Goal: Entertainment & Leisure: Consume media (video, audio)

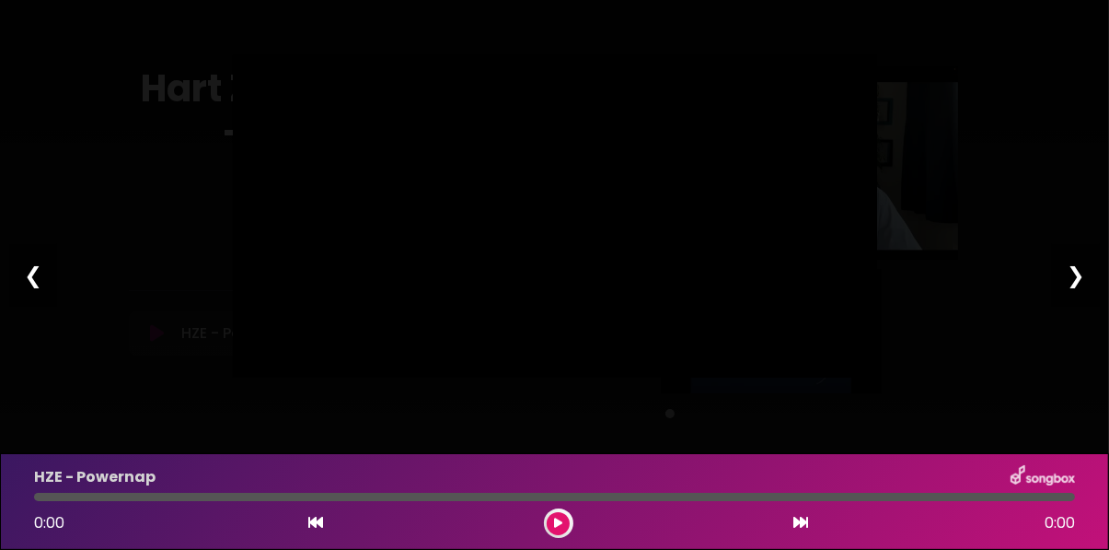
click at [414, 377] on div at bounding box center [555, 216] width 644 height 322
click at [253, 377] on div at bounding box center [555, 216] width 644 height 322
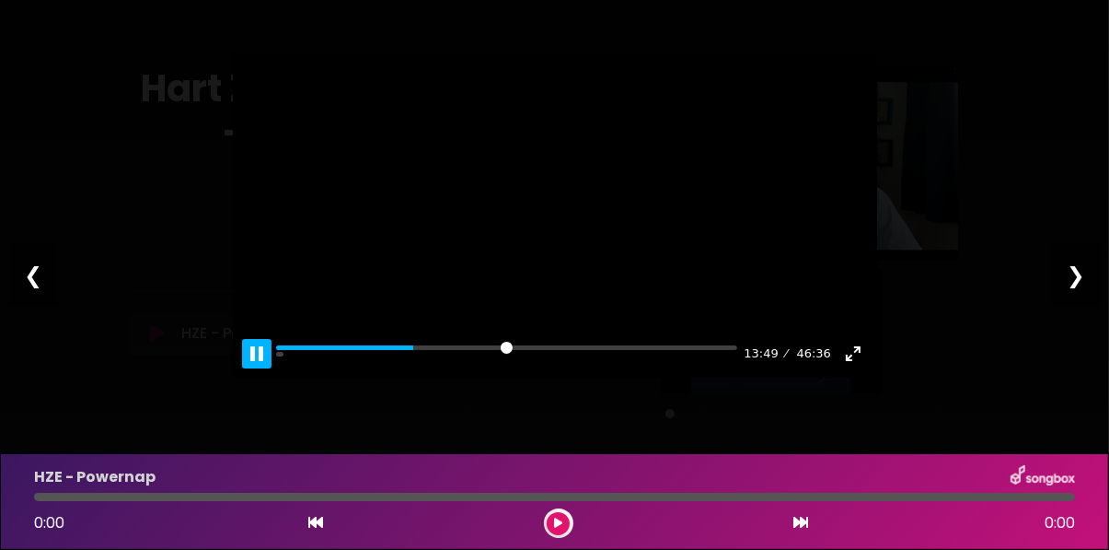
click at [261, 368] on button "Pause Play" at bounding box center [256, 353] width 29 height 29
click at [253, 368] on button "Pause Play" at bounding box center [256, 353] width 29 height 29
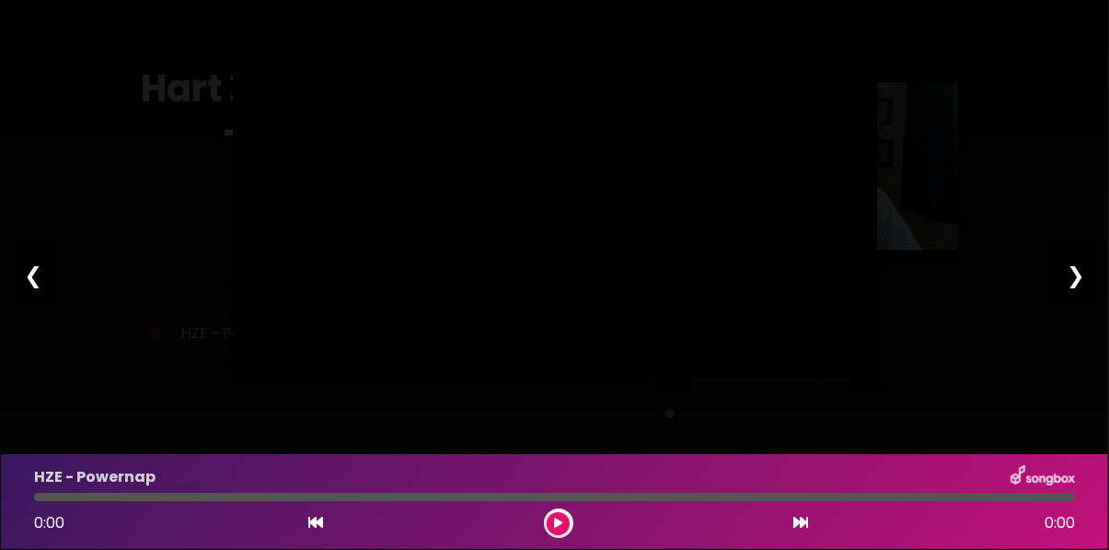
click at [404, 377] on div at bounding box center [555, 216] width 644 height 322
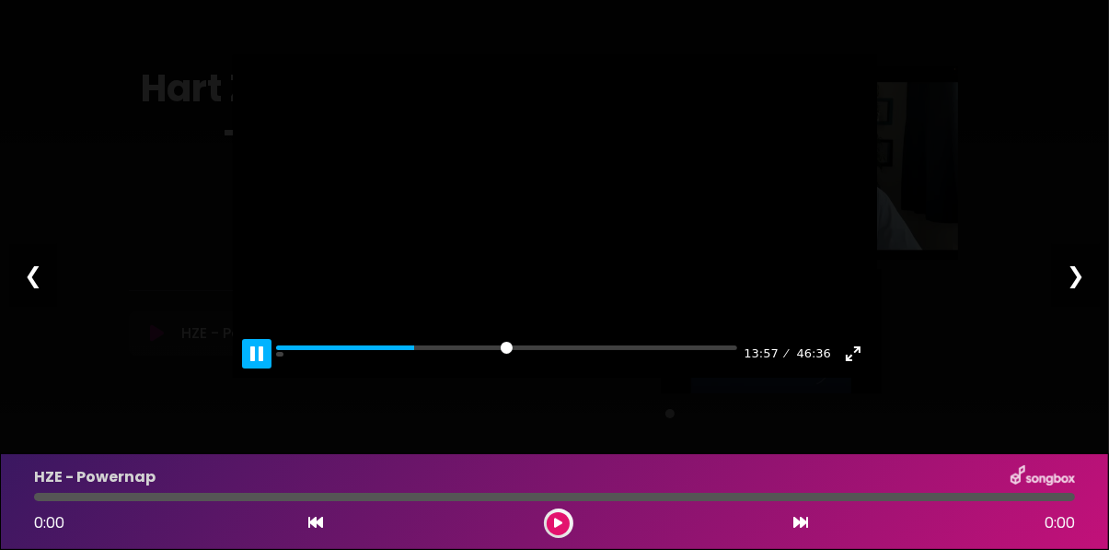
click at [246, 368] on button "Pause Play" at bounding box center [256, 353] width 29 height 29
click at [255, 368] on button "Pause Play" at bounding box center [256, 353] width 29 height 29
click at [388, 377] on div at bounding box center [555, 216] width 644 height 322
click at [258, 368] on button "Pause Play" at bounding box center [256, 353] width 29 height 29
click at [253, 368] on button "Pause Play" at bounding box center [256, 353] width 29 height 29
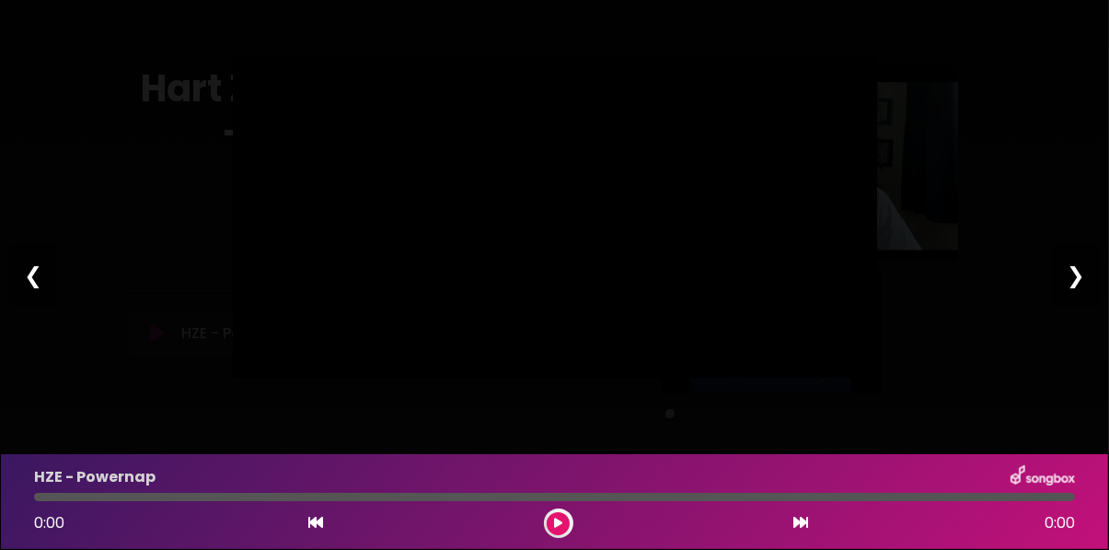
click at [374, 377] on div at bounding box center [555, 216] width 644 height 322
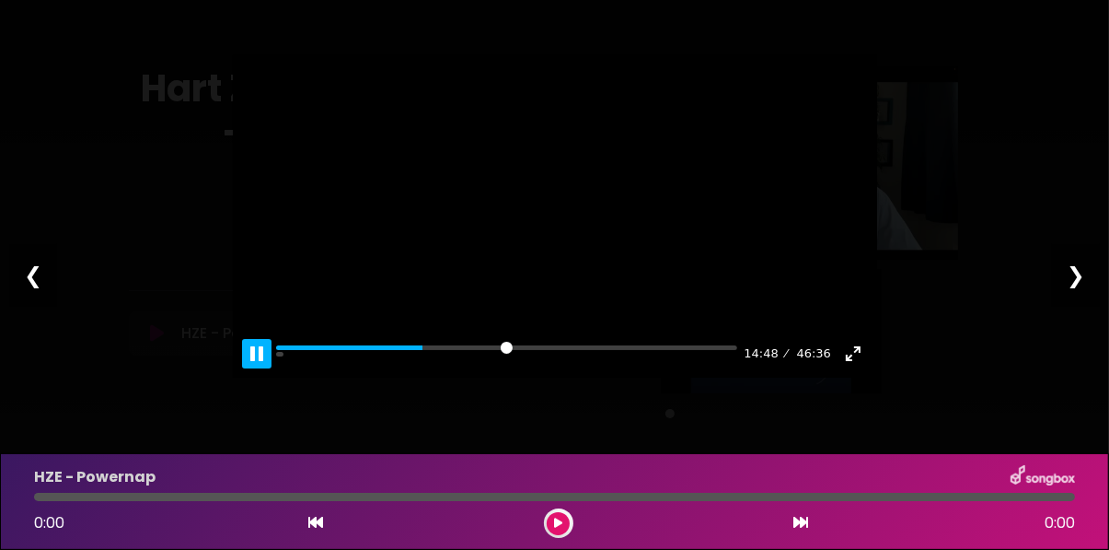
click at [261, 368] on button "Pause Play" at bounding box center [256, 353] width 29 height 29
click at [254, 368] on button "Pause Play" at bounding box center [256, 353] width 29 height 29
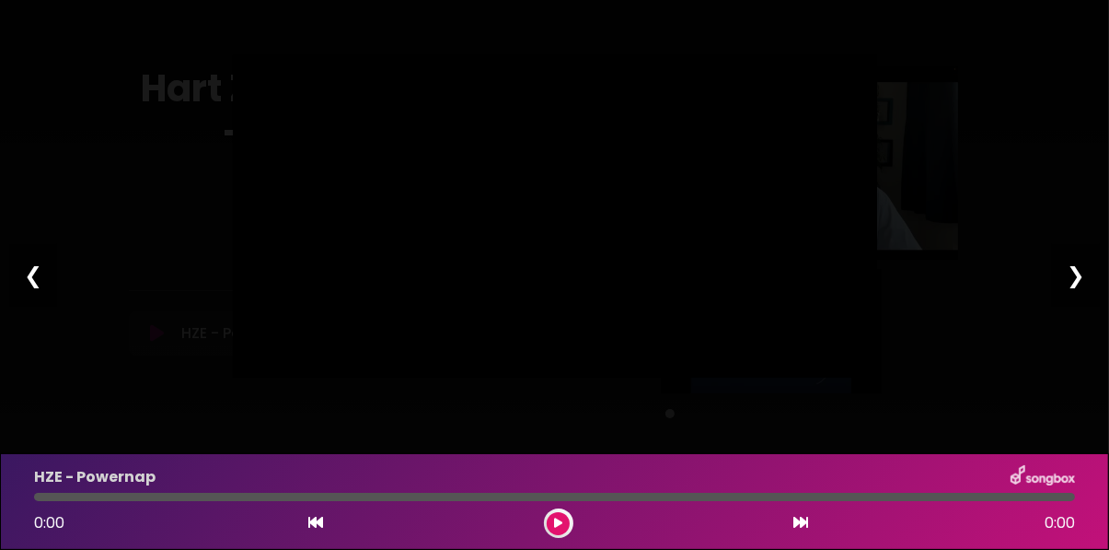
click at [354, 377] on div at bounding box center [555, 216] width 644 height 322
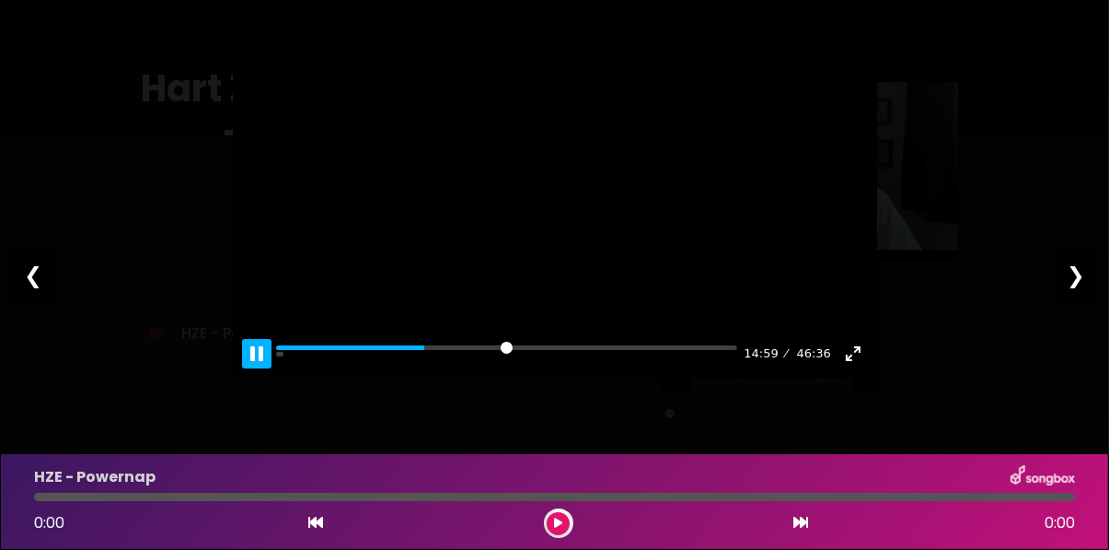
click at [255, 368] on button "Pause Play" at bounding box center [256, 353] width 29 height 29
click at [253, 368] on button "Pause Play" at bounding box center [256, 353] width 29 height 29
click at [388, 377] on div at bounding box center [555, 216] width 644 height 322
click at [254, 368] on button "Pause Play" at bounding box center [256, 353] width 29 height 29
click at [258, 368] on button "Pause Play" at bounding box center [256, 353] width 29 height 29
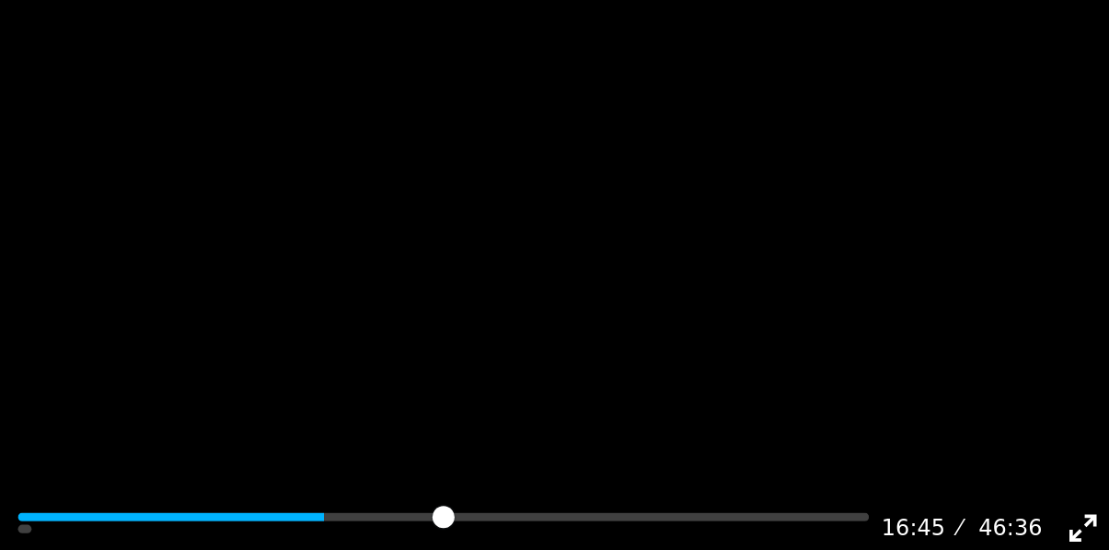
click at [548, 122] on div at bounding box center [555, 216] width 644 height 322
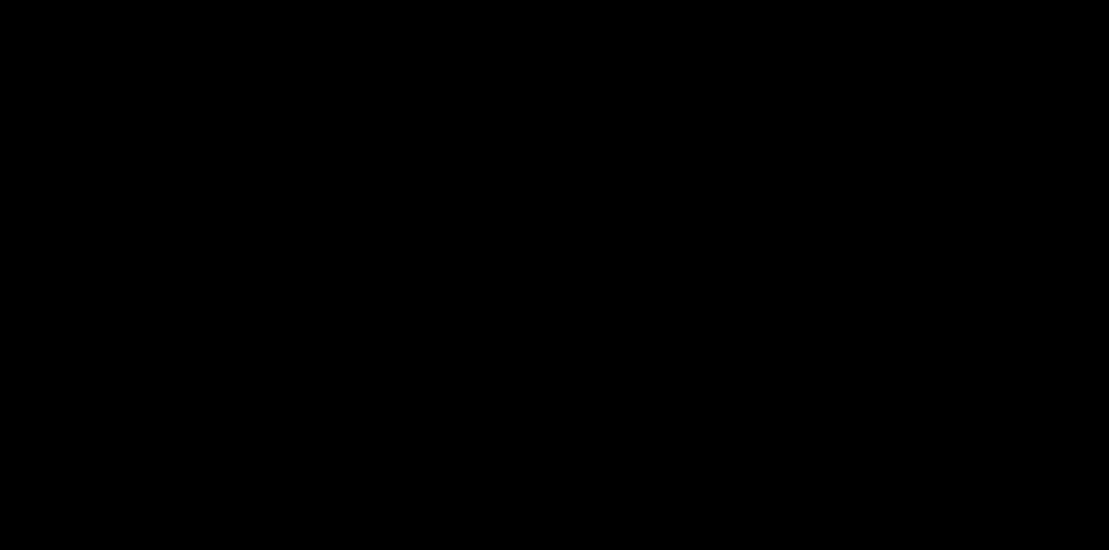
click at [475, 377] on div at bounding box center [555, 216] width 644 height 322
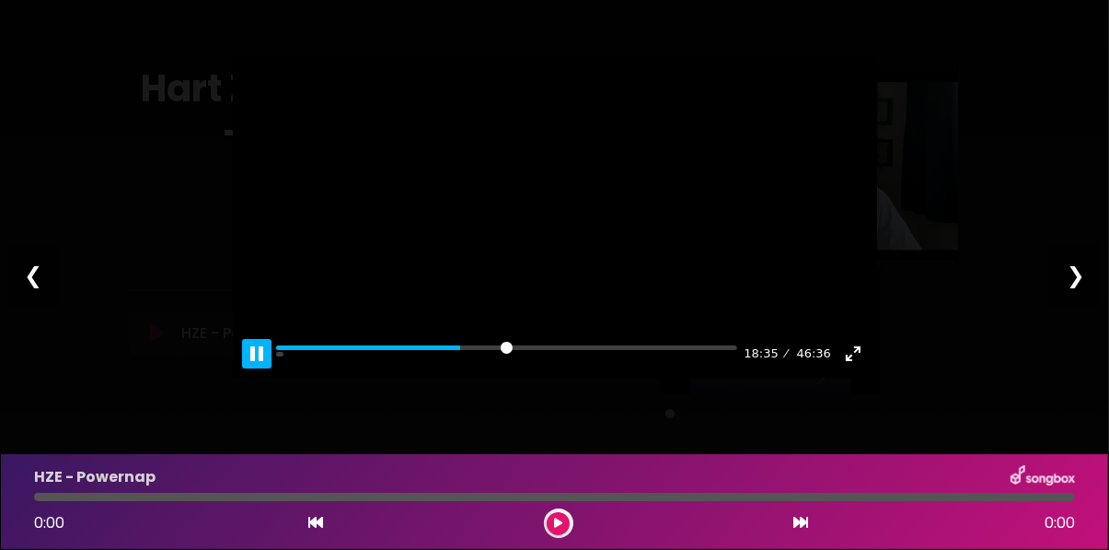
click at [259, 368] on button "Pause Play" at bounding box center [256, 353] width 29 height 29
click at [402, 377] on div at bounding box center [555, 216] width 644 height 322
click at [250, 368] on button "Pause Play" at bounding box center [256, 353] width 29 height 29
click at [256, 368] on button "Pause Play" at bounding box center [256, 353] width 29 height 29
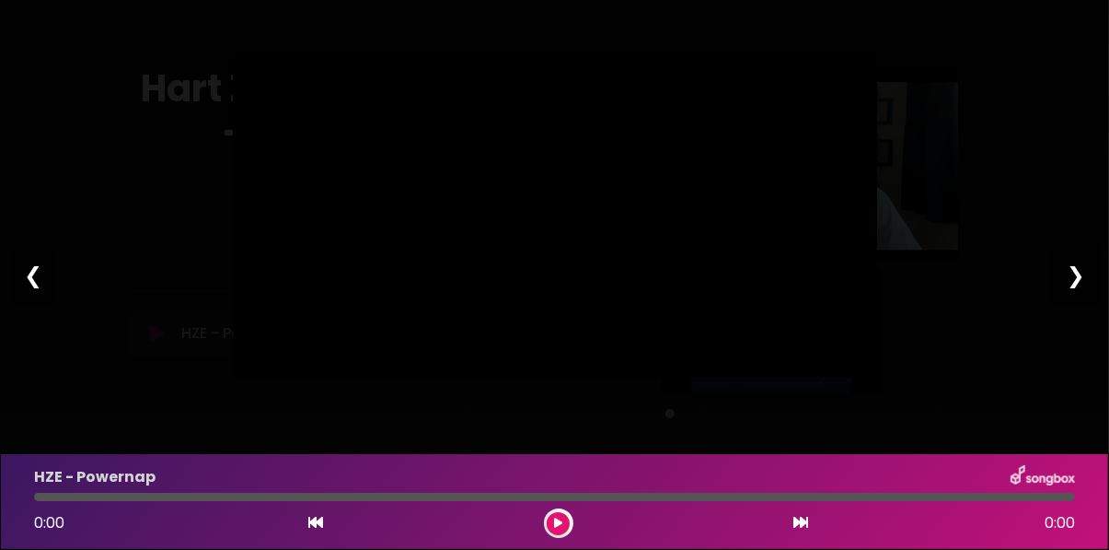
click at [396, 377] on div at bounding box center [555, 216] width 644 height 322
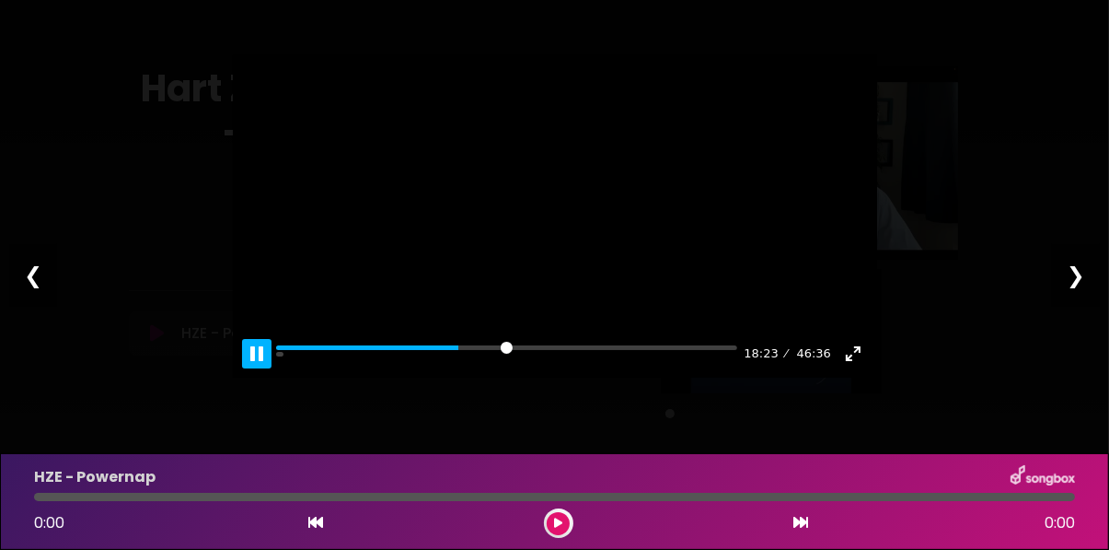
click at [250, 368] on button "Pause Play" at bounding box center [256, 353] width 29 height 29
click at [254, 368] on button "Pause Play" at bounding box center [256, 353] width 29 height 29
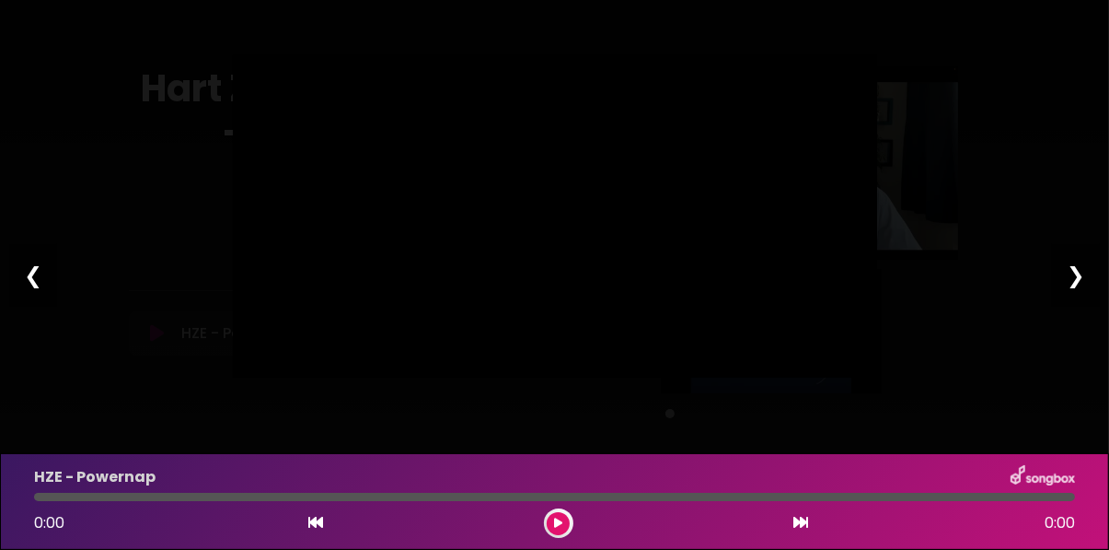
click at [364, 377] on div at bounding box center [555, 216] width 644 height 322
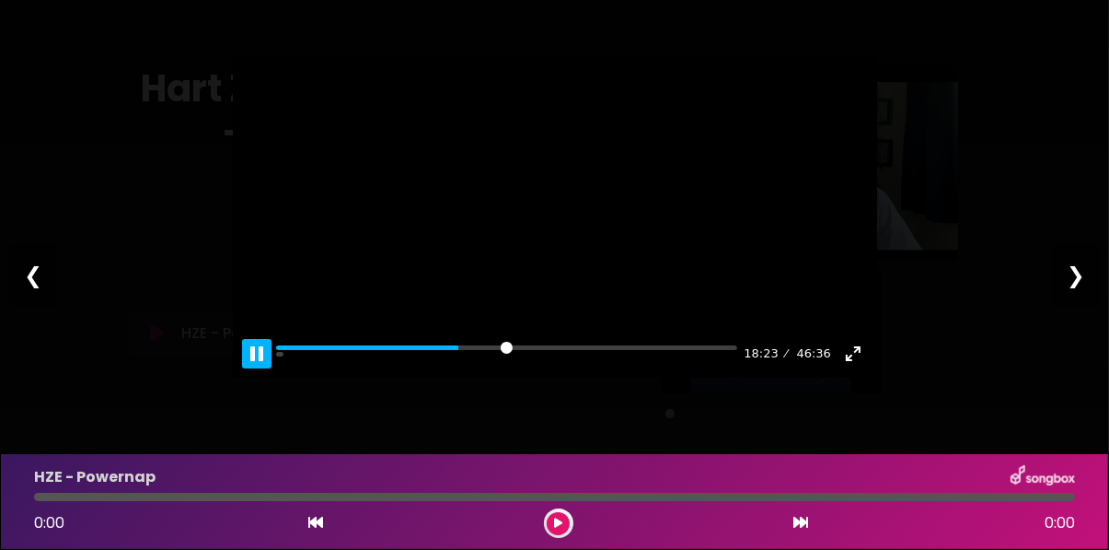
click at [259, 368] on button "Pause Play" at bounding box center [256, 353] width 29 height 29
click at [258, 368] on button "Pause Play" at bounding box center [256, 353] width 29 height 29
click at [450, 377] on div at bounding box center [555, 216] width 644 height 322
click at [262, 368] on button "Pause Play" at bounding box center [256, 353] width 29 height 29
click at [261, 368] on button "Pause Play" at bounding box center [256, 353] width 29 height 29
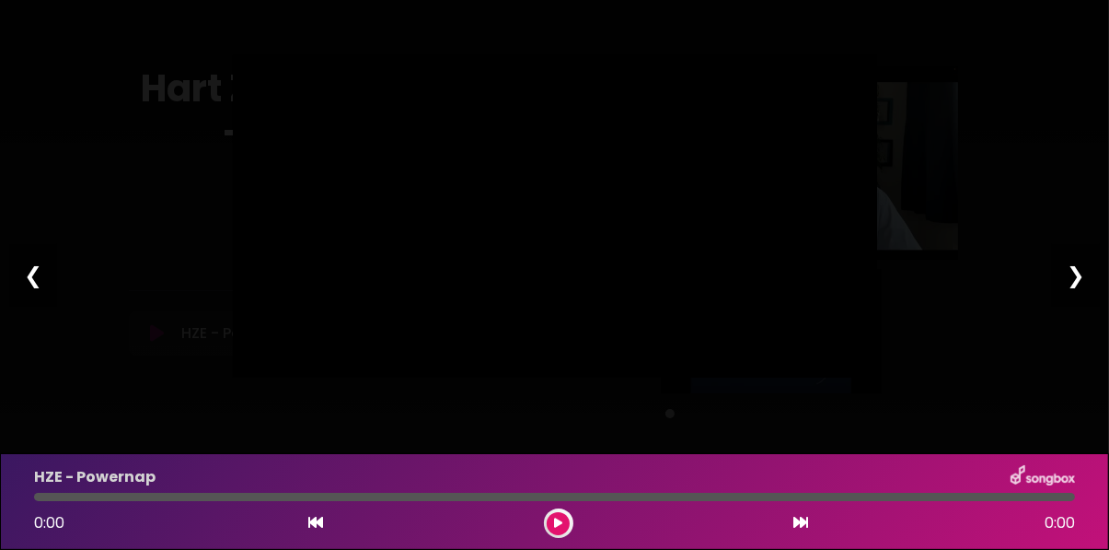
click at [369, 377] on div at bounding box center [555, 216] width 644 height 322
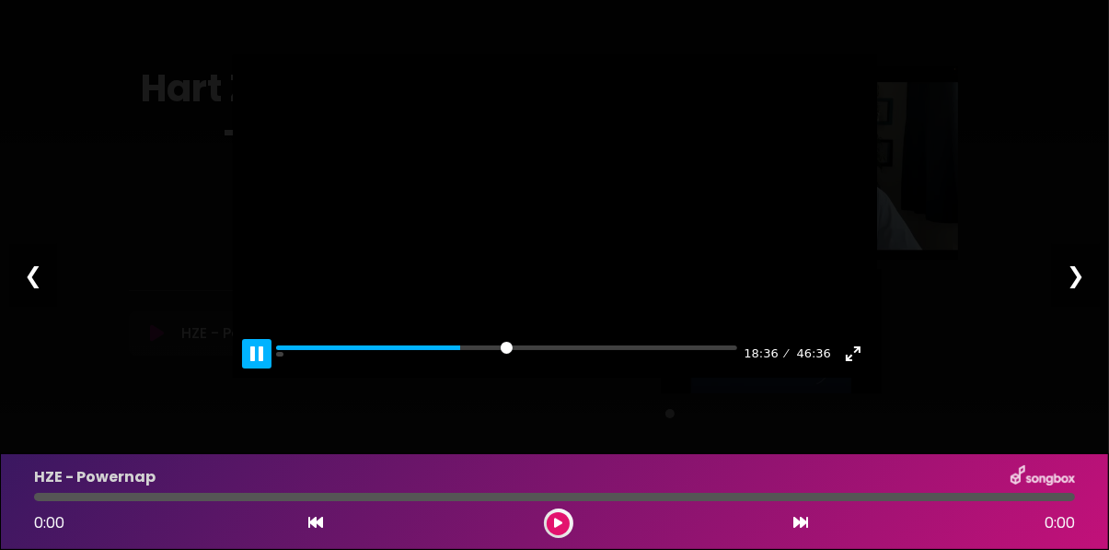
click at [267, 368] on button "Pause Play" at bounding box center [256, 353] width 29 height 29
click at [255, 368] on button "Pause Play" at bounding box center [256, 353] width 29 height 29
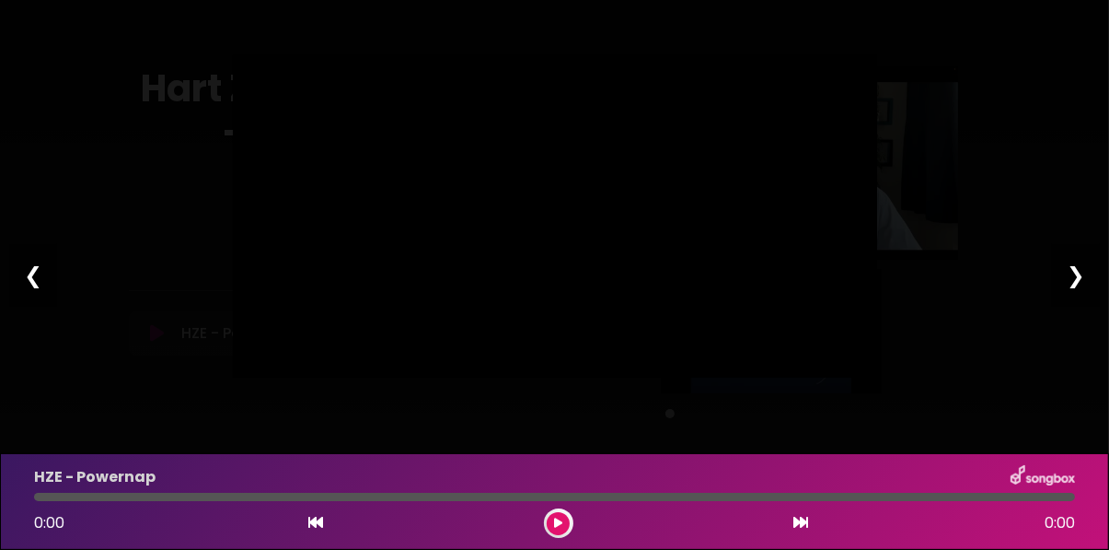
click at [348, 377] on div at bounding box center [555, 216] width 644 height 322
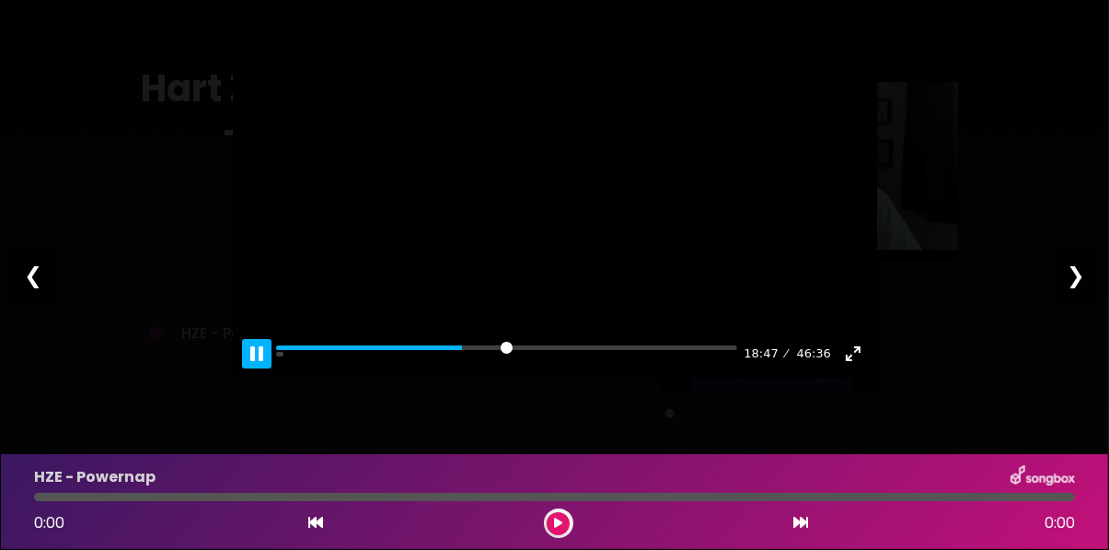
click at [264, 368] on button "Pause Play" at bounding box center [256, 353] width 29 height 29
click at [252, 368] on button "Pause Play" at bounding box center [256, 353] width 29 height 29
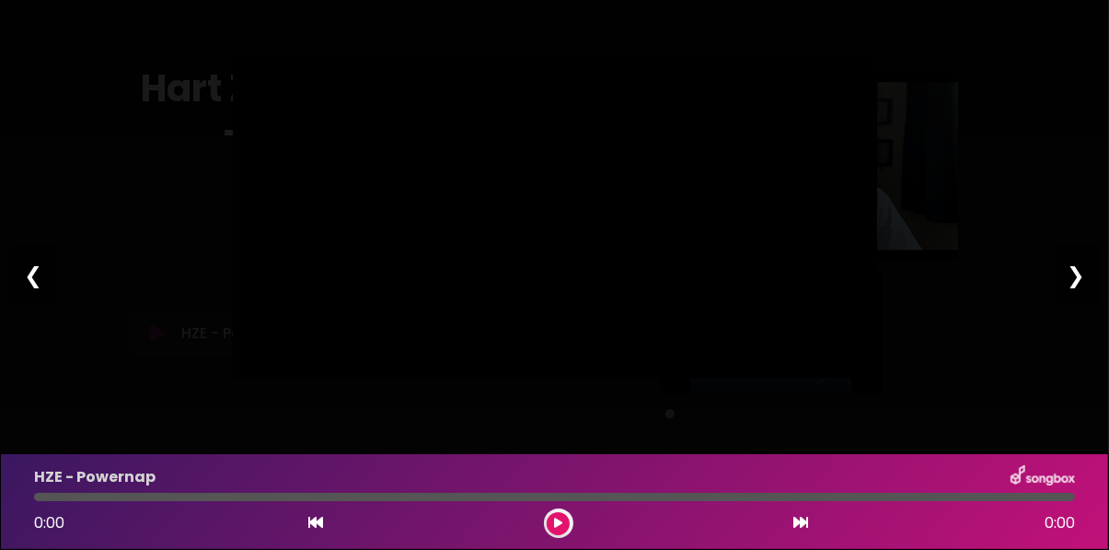
click at [365, 377] on div at bounding box center [555, 216] width 644 height 322
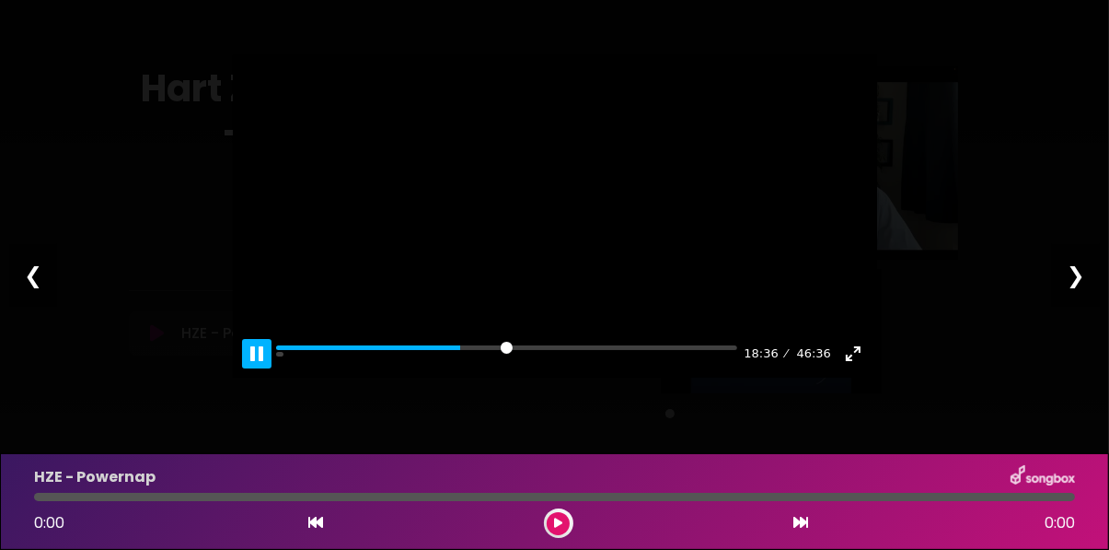
click at [258, 368] on button "Pause Play" at bounding box center [256, 353] width 29 height 29
click at [261, 368] on button "Pause Play" at bounding box center [256, 353] width 29 height 29
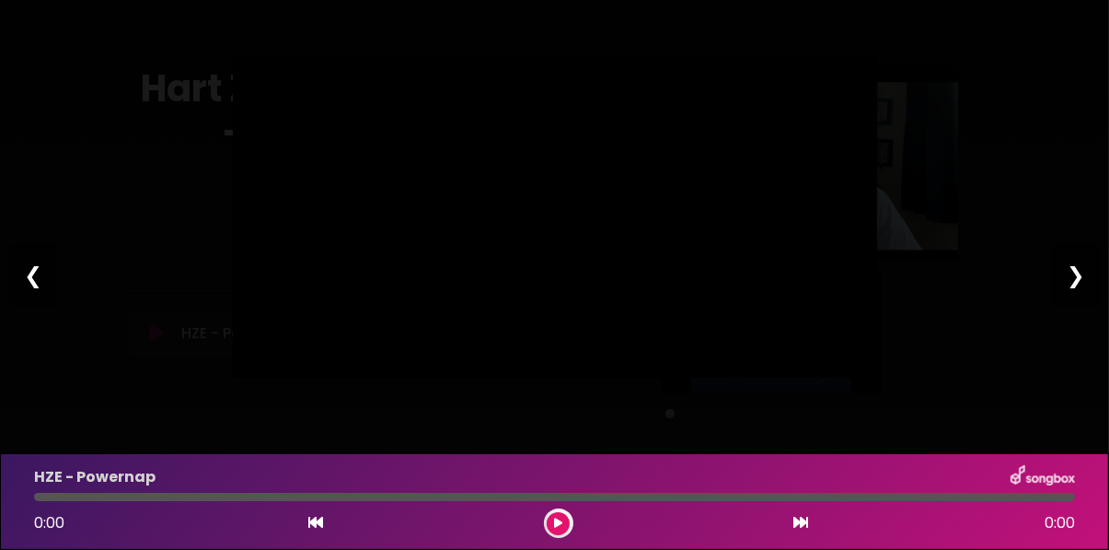
click at [325, 377] on div at bounding box center [555, 216] width 644 height 322
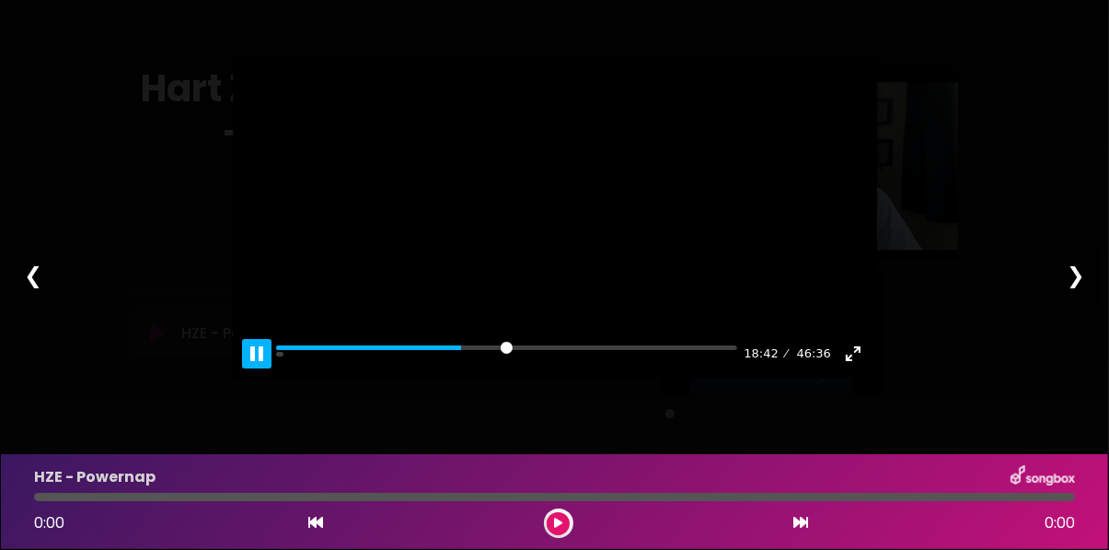
click at [253, 368] on button "Pause Play" at bounding box center [256, 353] width 29 height 29
click at [257, 368] on button "Pause Play" at bounding box center [256, 353] width 29 height 29
click at [345, 377] on div at bounding box center [555, 216] width 644 height 322
click at [268, 368] on button "Pause Play" at bounding box center [256, 353] width 29 height 29
click at [267, 368] on button "Pause Play" at bounding box center [256, 353] width 29 height 29
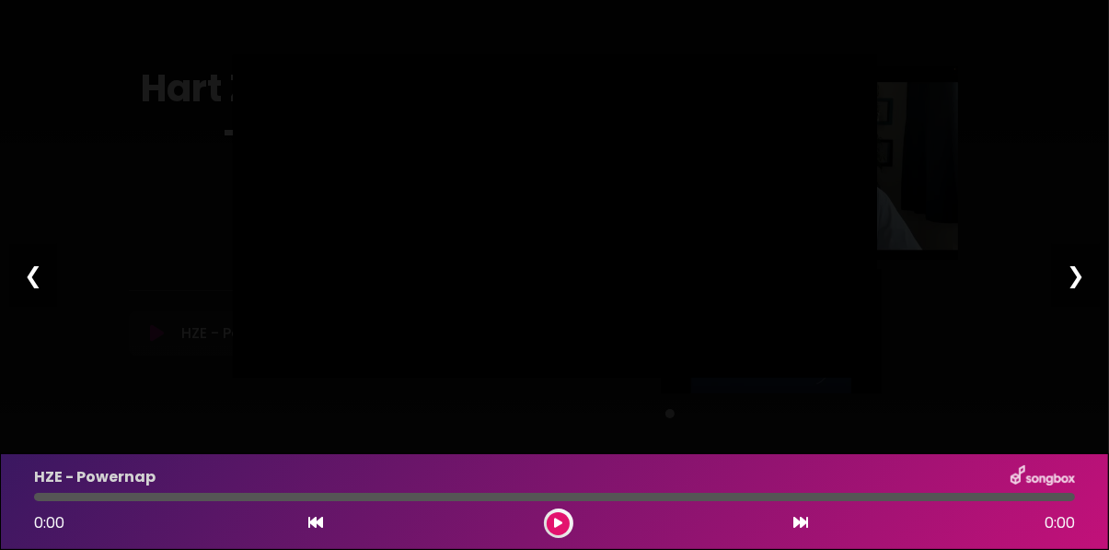
click at [370, 377] on div at bounding box center [555, 216] width 644 height 322
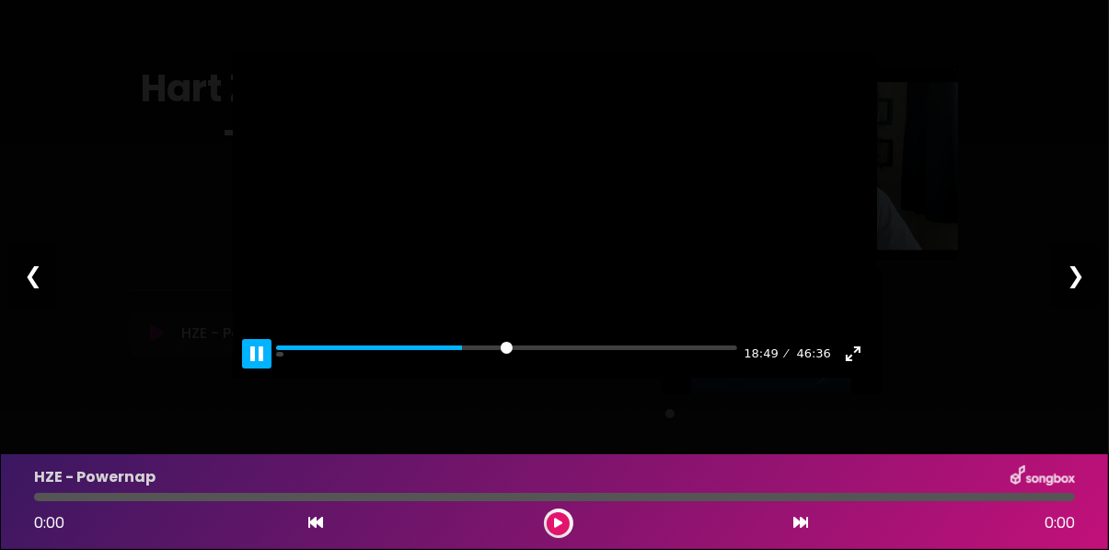
click at [265, 368] on button "Pause Play" at bounding box center [256, 353] width 29 height 29
click at [258, 368] on button "Pause Play" at bounding box center [256, 353] width 29 height 29
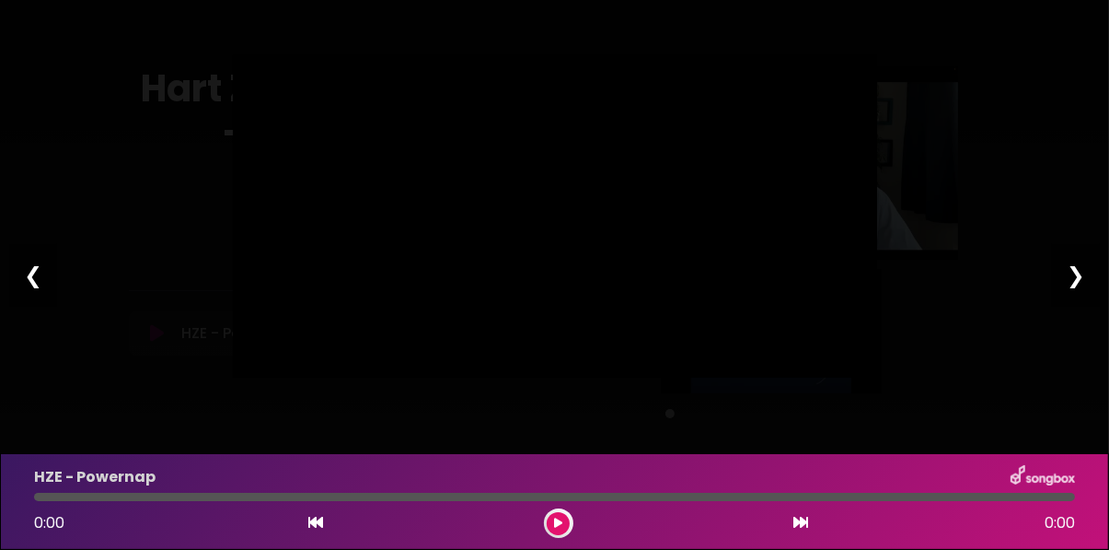
click at [358, 377] on div at bounding box center [555, 216] width 644 height 322
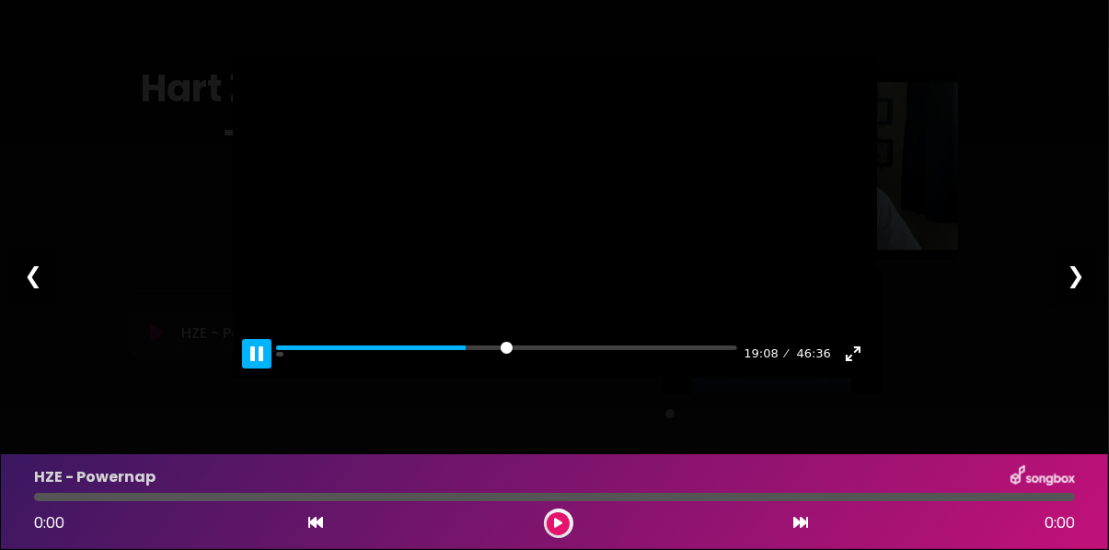
click at [264, 368] on button "Pause Play" at bounding box center [256, 353] width 29 height 29
click at [259, 368] on button "Pause Play" at bounding box center [256, 353] width 29 height 29
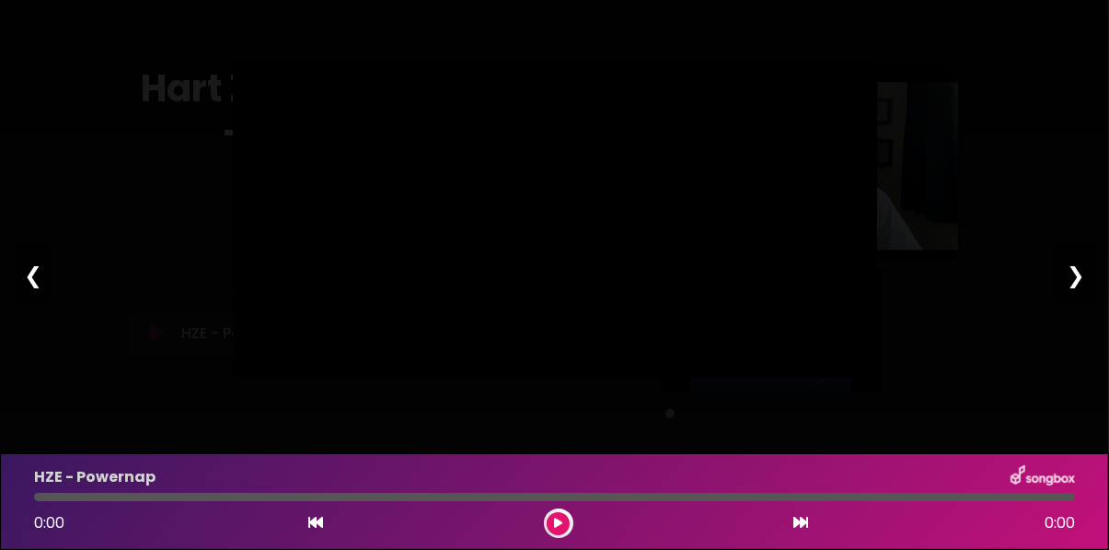
click at [311, 377] on div at bounding box center [555, 216] width 644 height 322
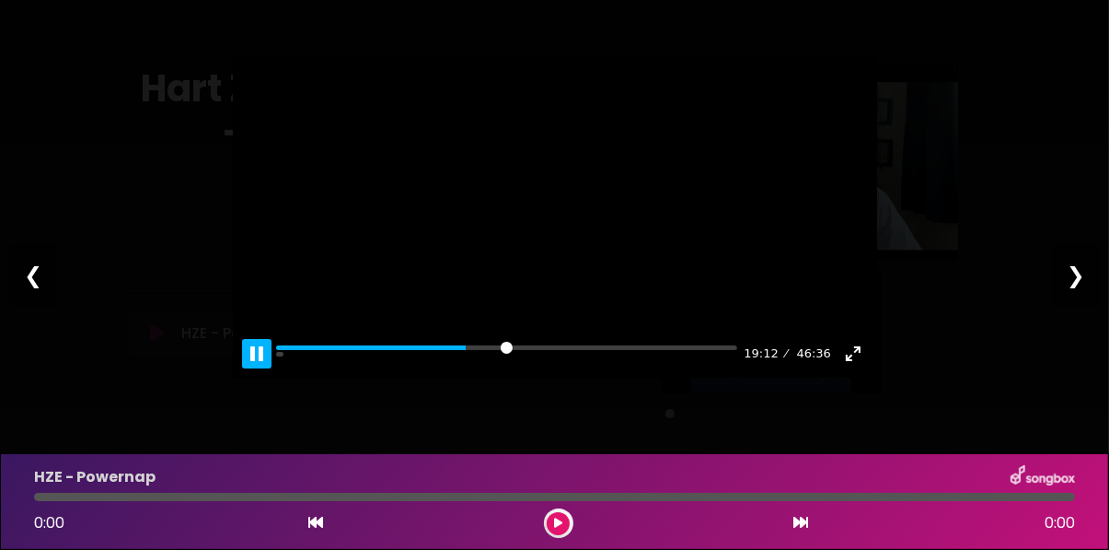
click at [269, 368] on button "Pause Play" at bounding box center [256, 353] width 29 height 29
click at [253, 368] on button "Pause Play" at bounding box center [256, 353] width 29 height 29
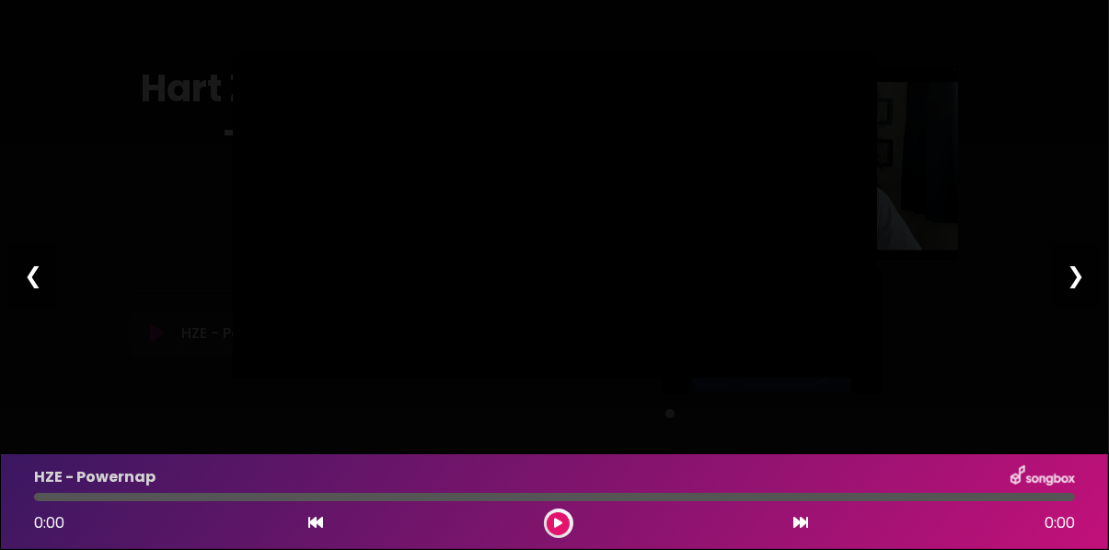
click at [361, 377] on div at bounding box center [555, 216] width 644 height 322
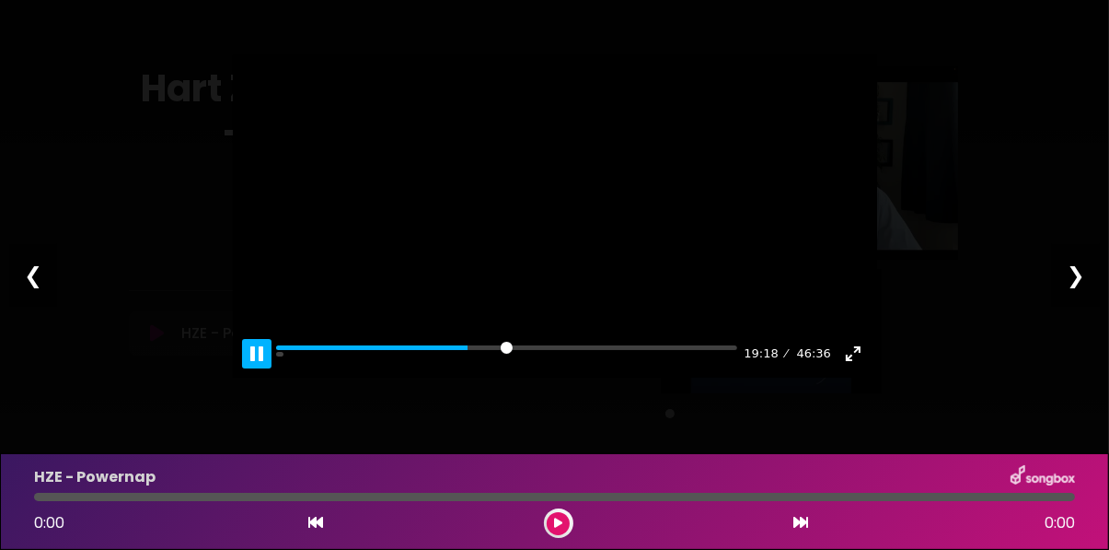
click at [258, 368] on button "Pause Play" at bounding box center [256, 353] width 29 height 29
click at [262, 368] on button "Pause Play" at bounding box center [256, 353] width 29 height 29
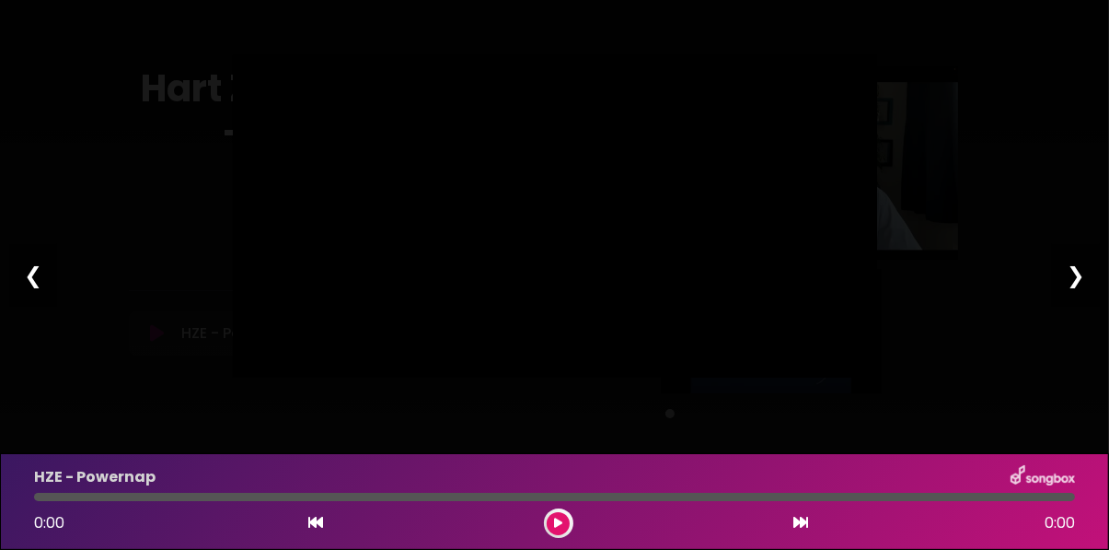
click at [371, 377] on div at bounding box center [555, 216] width 644 height 322
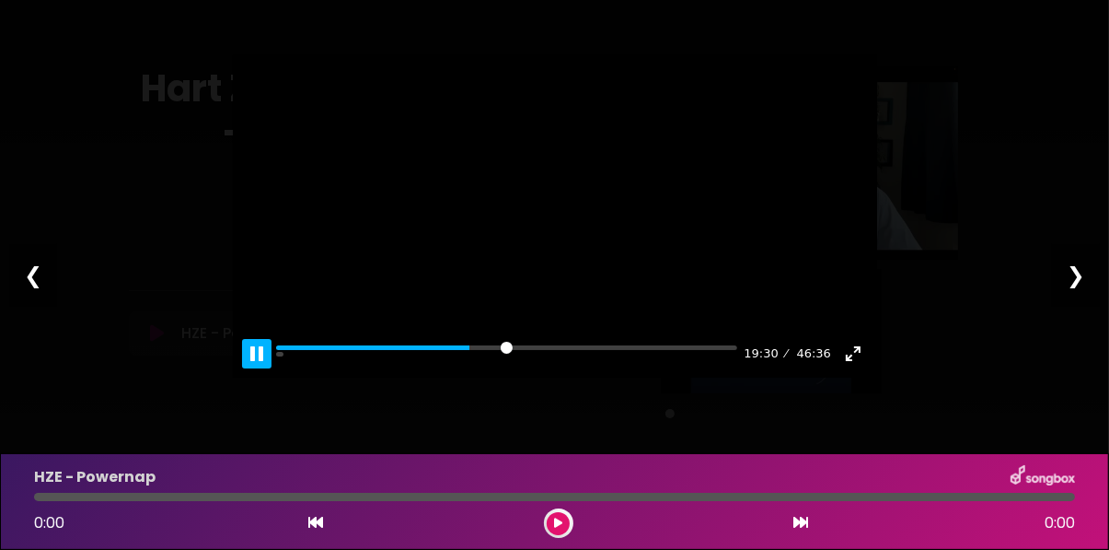
click at [267, 368] on button "Pause Play" at bounding box center [256, 353] width 29 height 29
click at [248, 368] on button "Pause Play" at bounding box center [256, 353] width 29 height 29
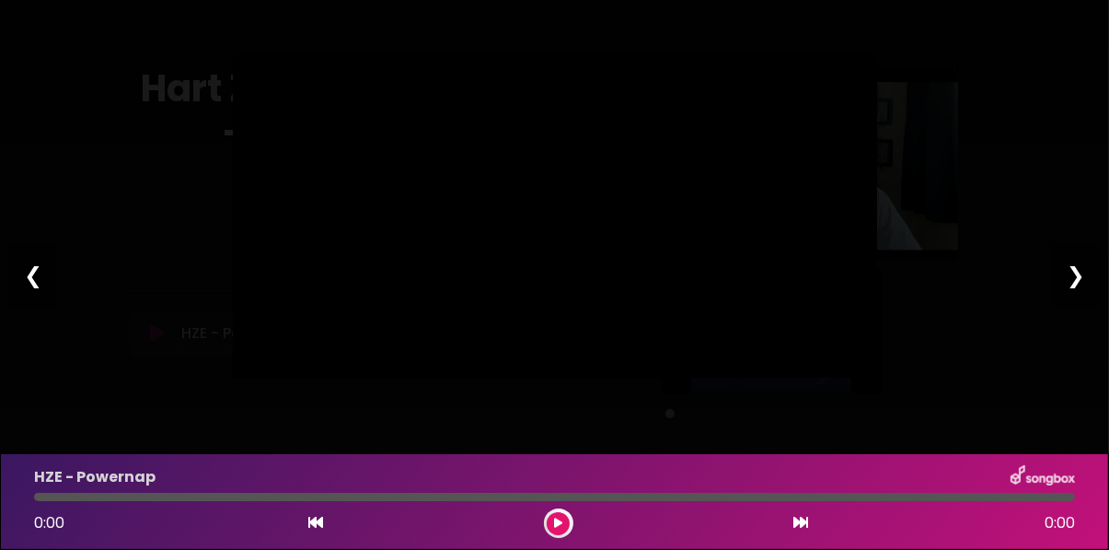
click at [481, 370] on div at bounding box center [555, 216] width 644 height 322
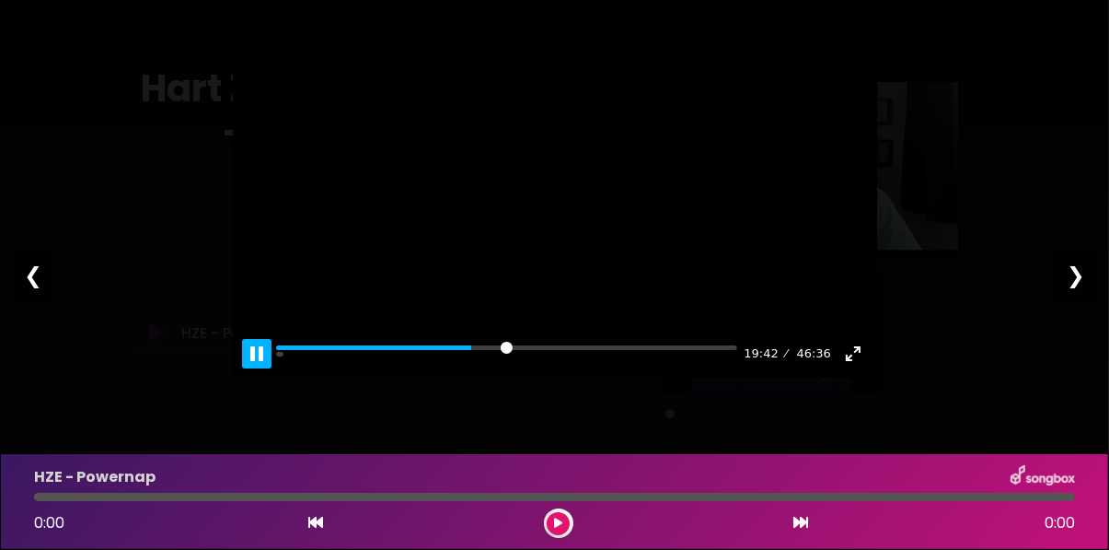
click at [256, 368] on button "Pause Play" at bounding box center [256, 353] width 29 height 29
click at [258, 368] on button "Pause Play" at bounding box center [256, 353] width 29 height 29
click at [324, 377] on div at bounding box center [555, 216] width 644 height 322
click at [265, 368] on button "Pause Play" at bounding box center [256, 353] width 29 height 29
click at [257, 368] on button "Pause Play" at bounding box center [256, 353] width 29 height 29
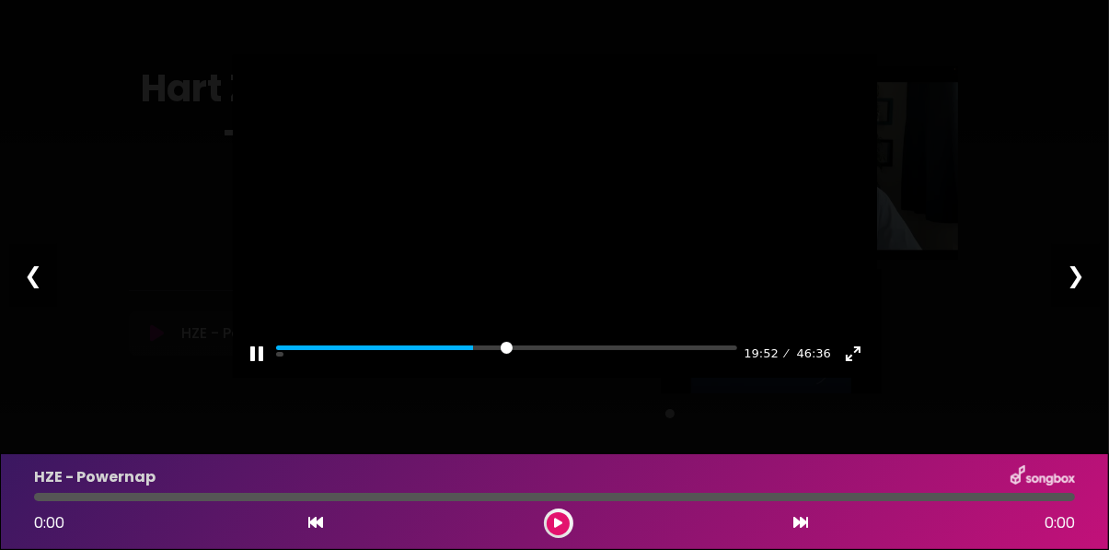
click at [405, 377] on div at bounding box center [555, 216] width 644 height 322
click at [268, 368] on button "Pause Play" at bounding box center [256, 353] width 29 height 29
click at [252, 368] on button "Pause Play" at bounding box center [256, 353] width 29 height 29
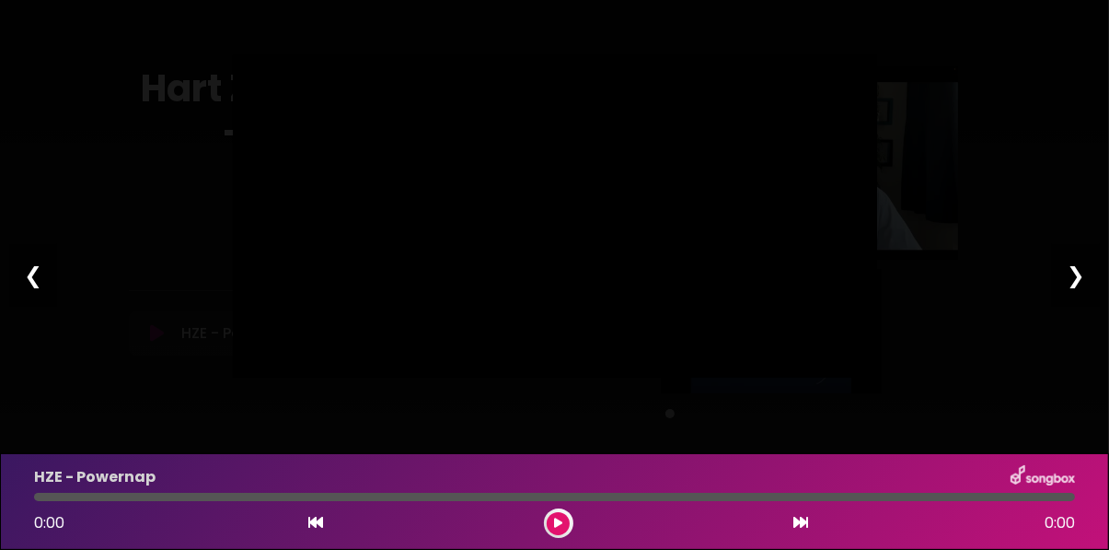
click at [365, 377] on div at bounding box center [555, 216] width 644 height 322
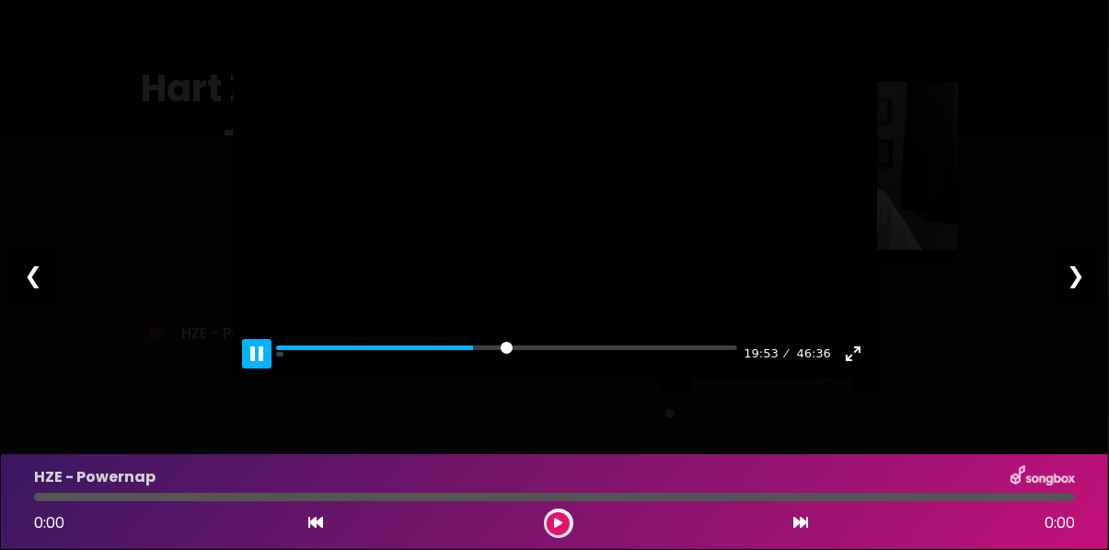
click at [253, 368] on button "Pause Play" at bounding box center [256, 353] width 29 height 29
type input "****"
